Goal: Browse casually: Explore the website without a specific task or goal

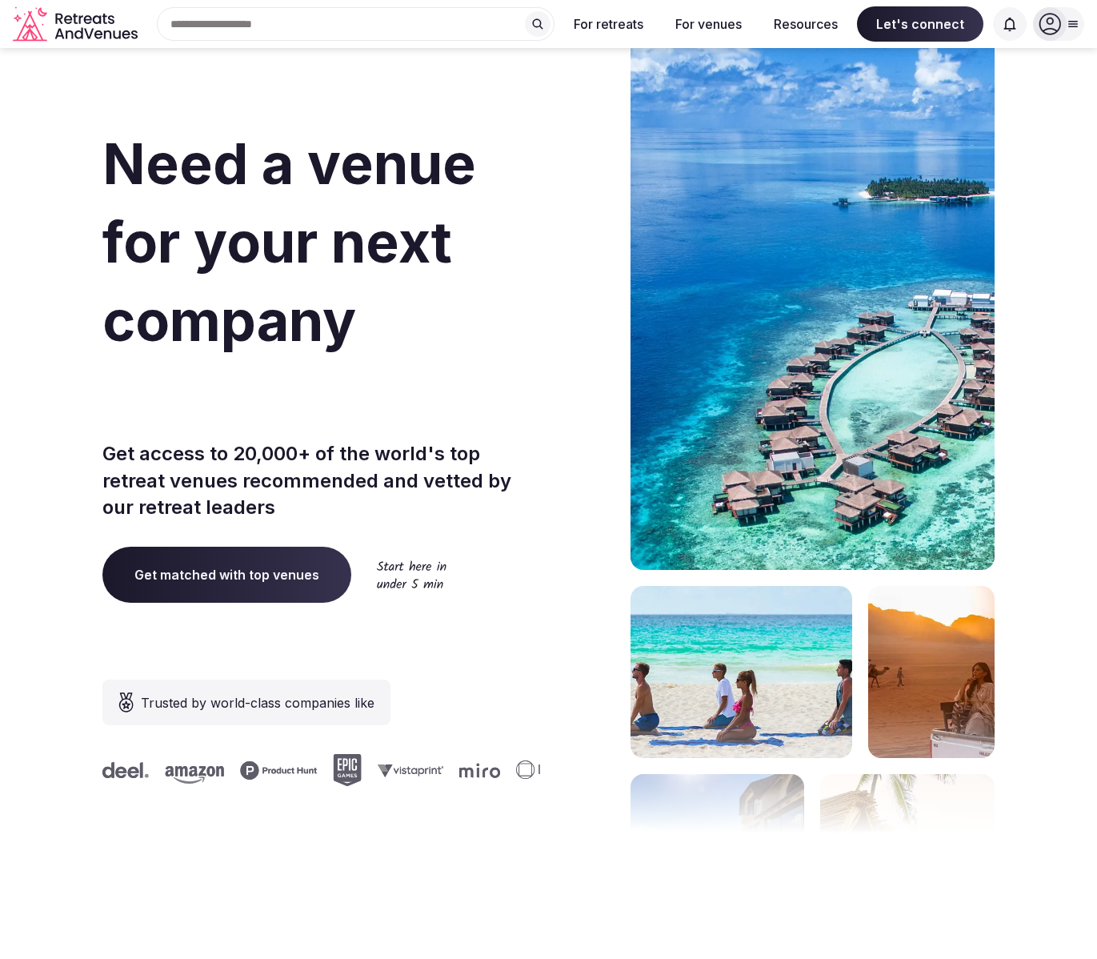
click at [573, 382] on div at bounding box center [586, 479] width 62 height 964
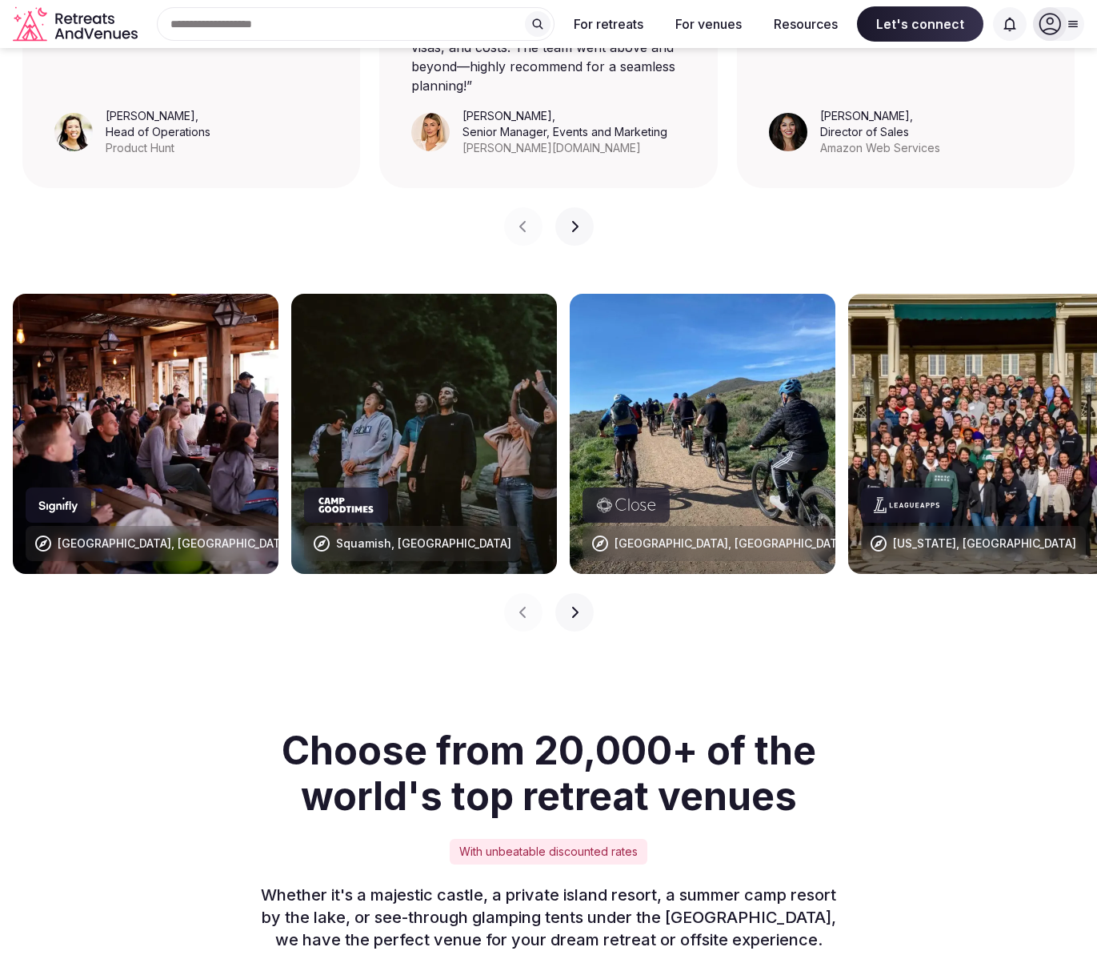
scroll to position [1472, 0]
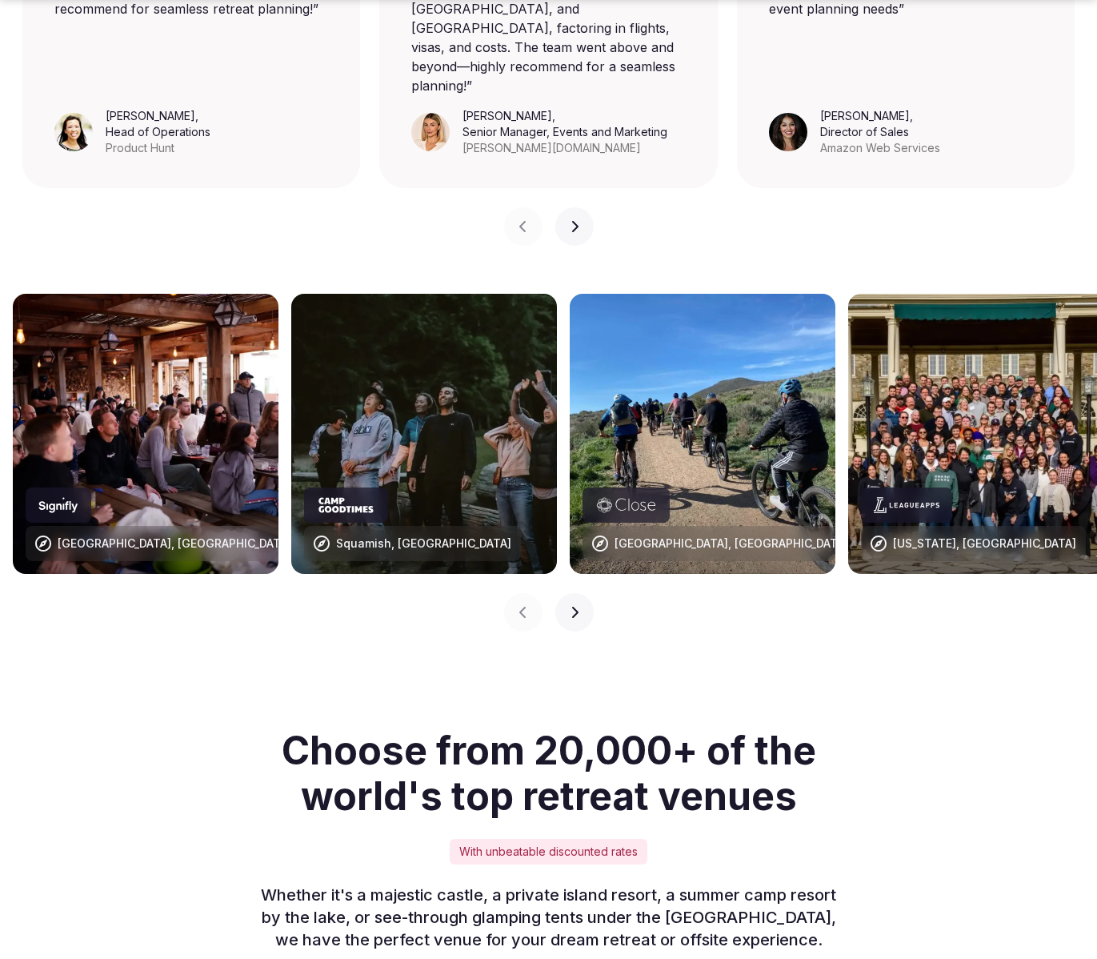
click at [563, 593] on button "Next slide" at bounding box center [574, 612] width 38 height 38
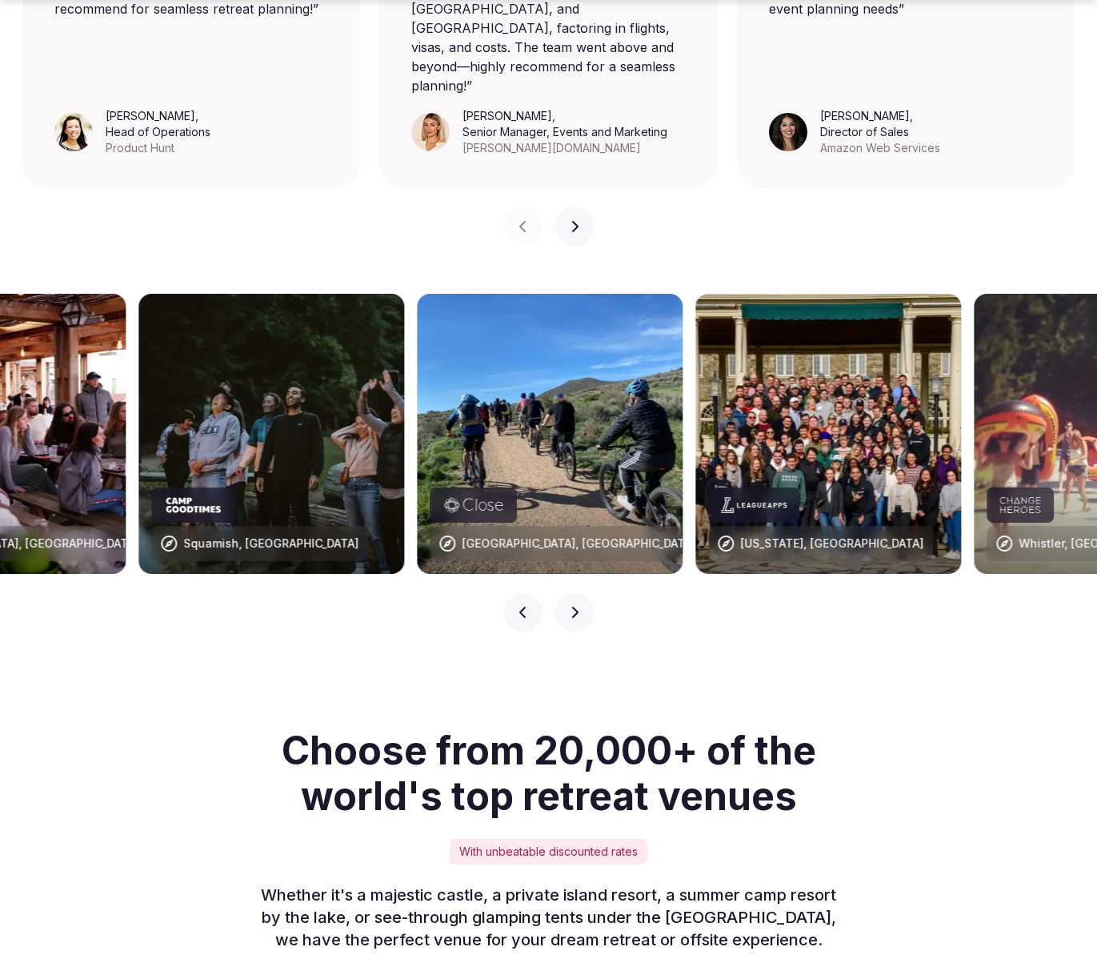
click at [563, 593] on button "Next slide" at bounding box center [574, 612] width 38 height 38
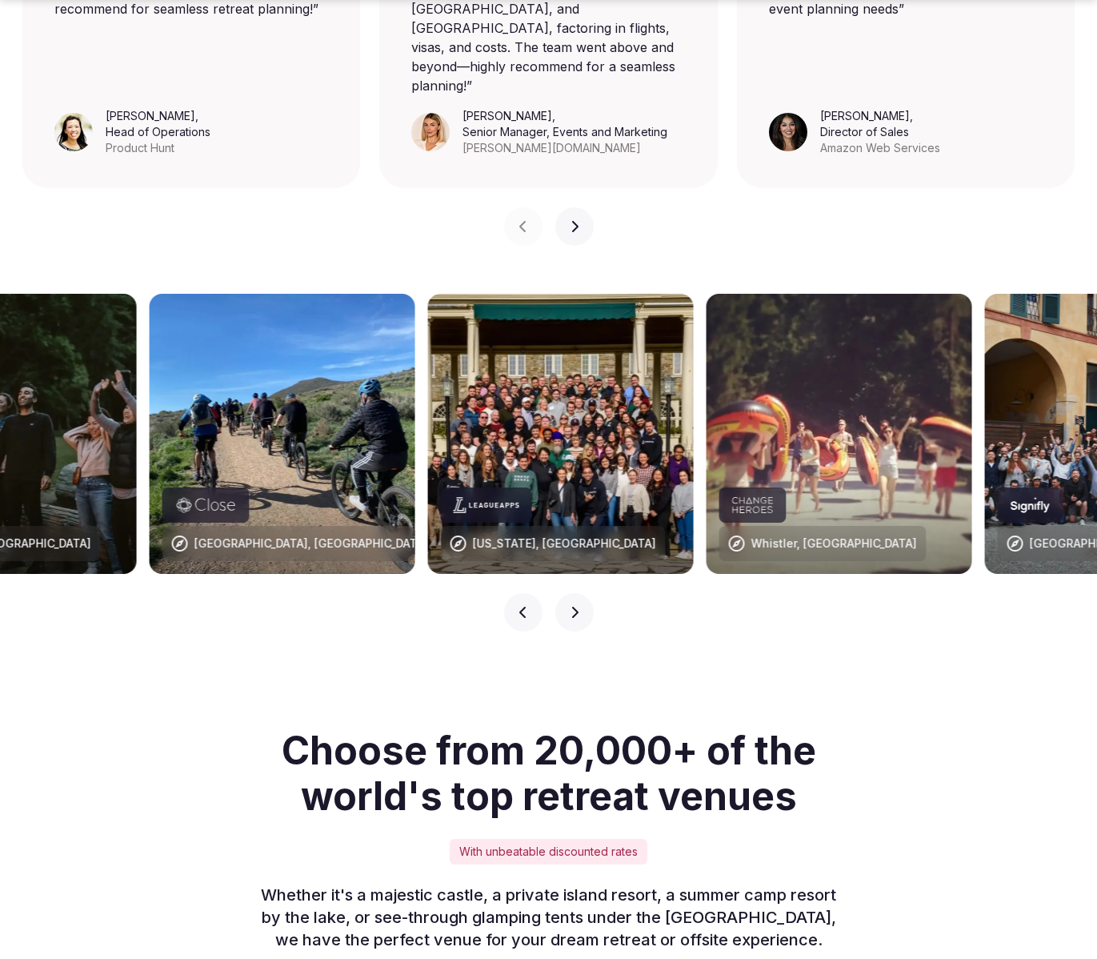
click at [563, 593] on button "Next slide" at bounding box center [574, 612] width 38 height 38
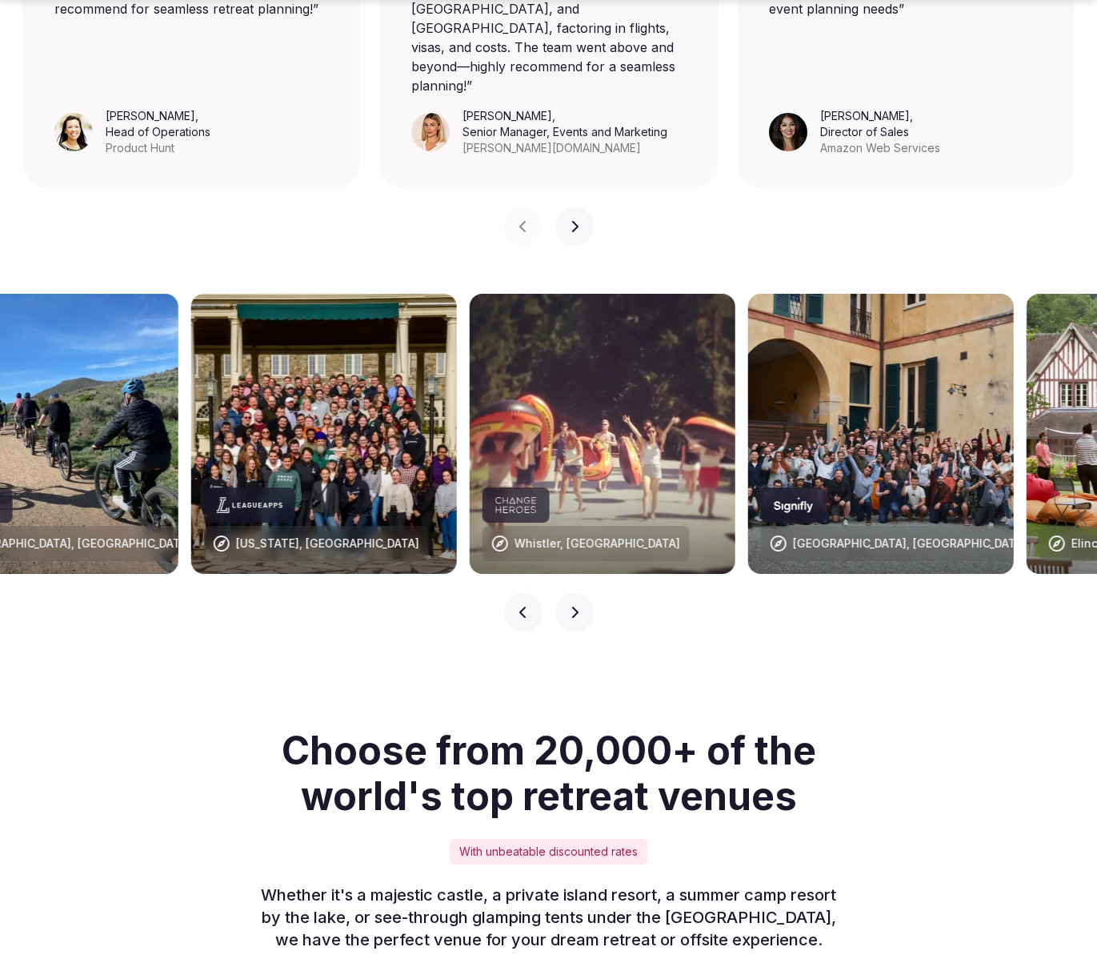
click at [563, 593] on button "Next slide" at bounding box center [574, 612] width 38 height 38
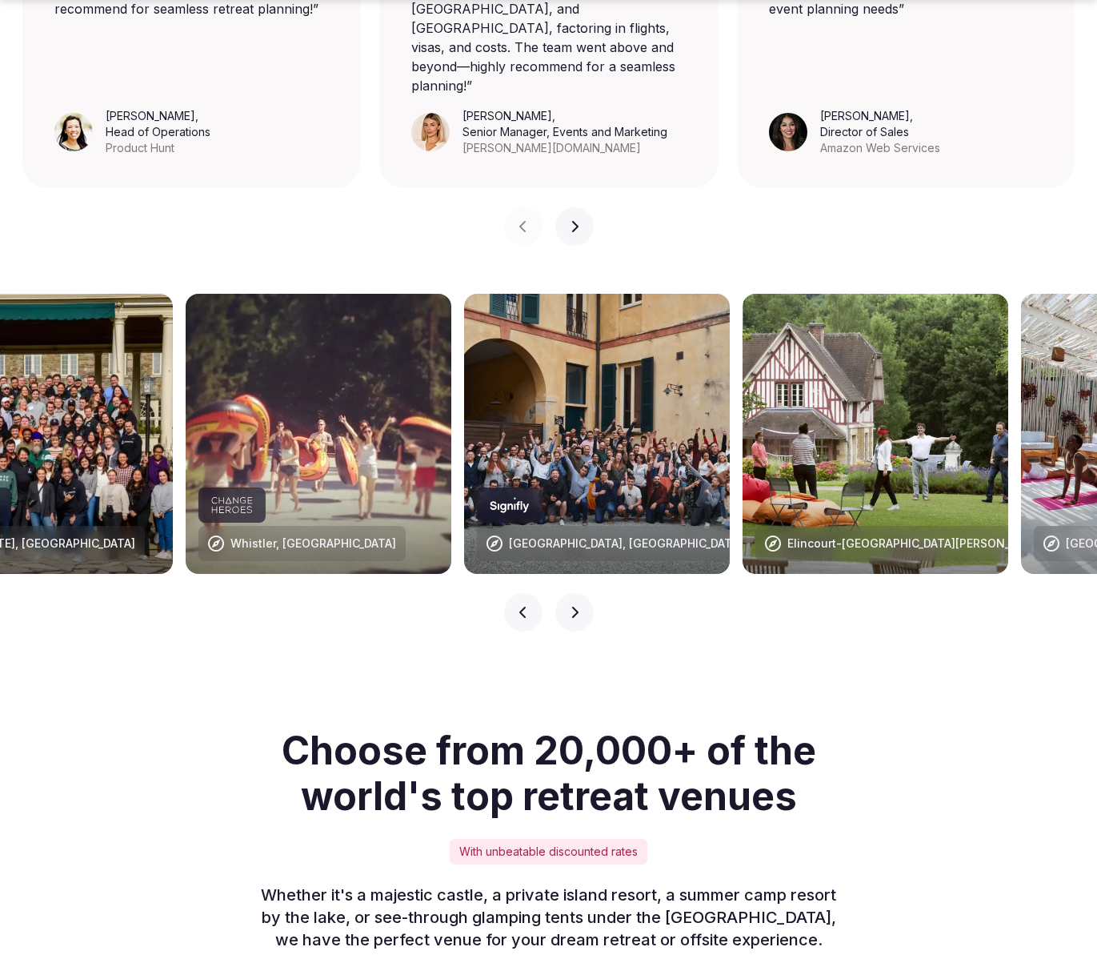
click at [563, 593] on button "Next slide" at bounding box center [574, 612] width 38 height 38
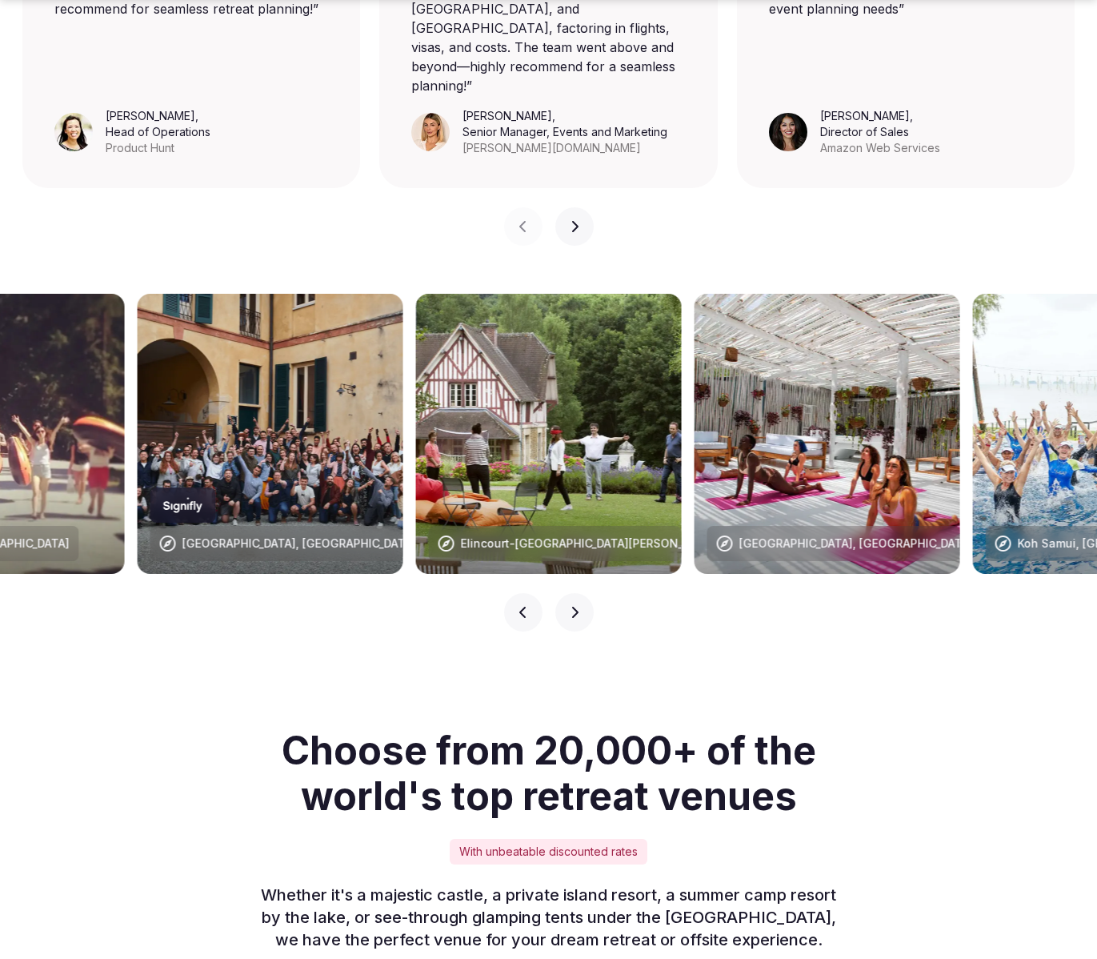
click at [563, 593] on button "Next slide" at bounding box center [574, 612] width 38 height 38
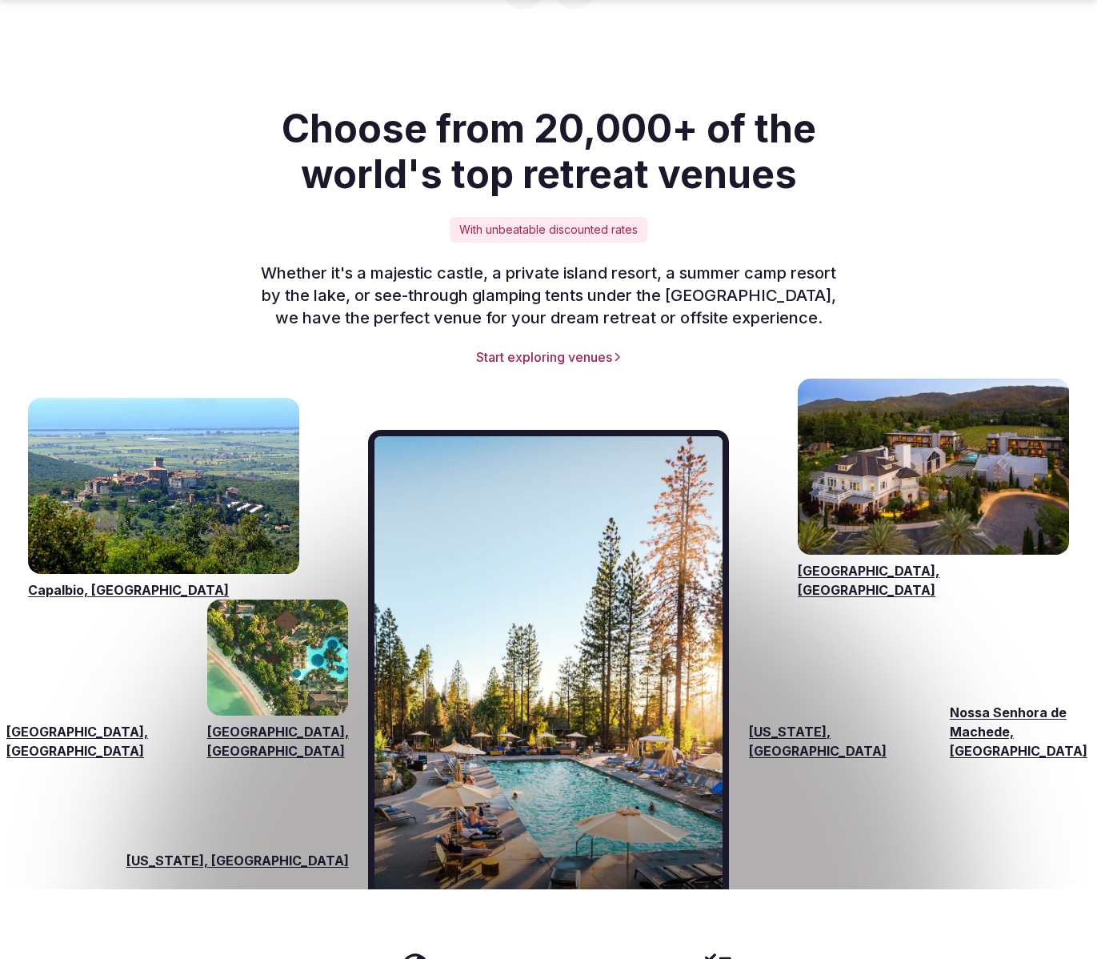
scroll to position [2094, 0]
